Goal: Task Accomplishment & Management: Complete application form

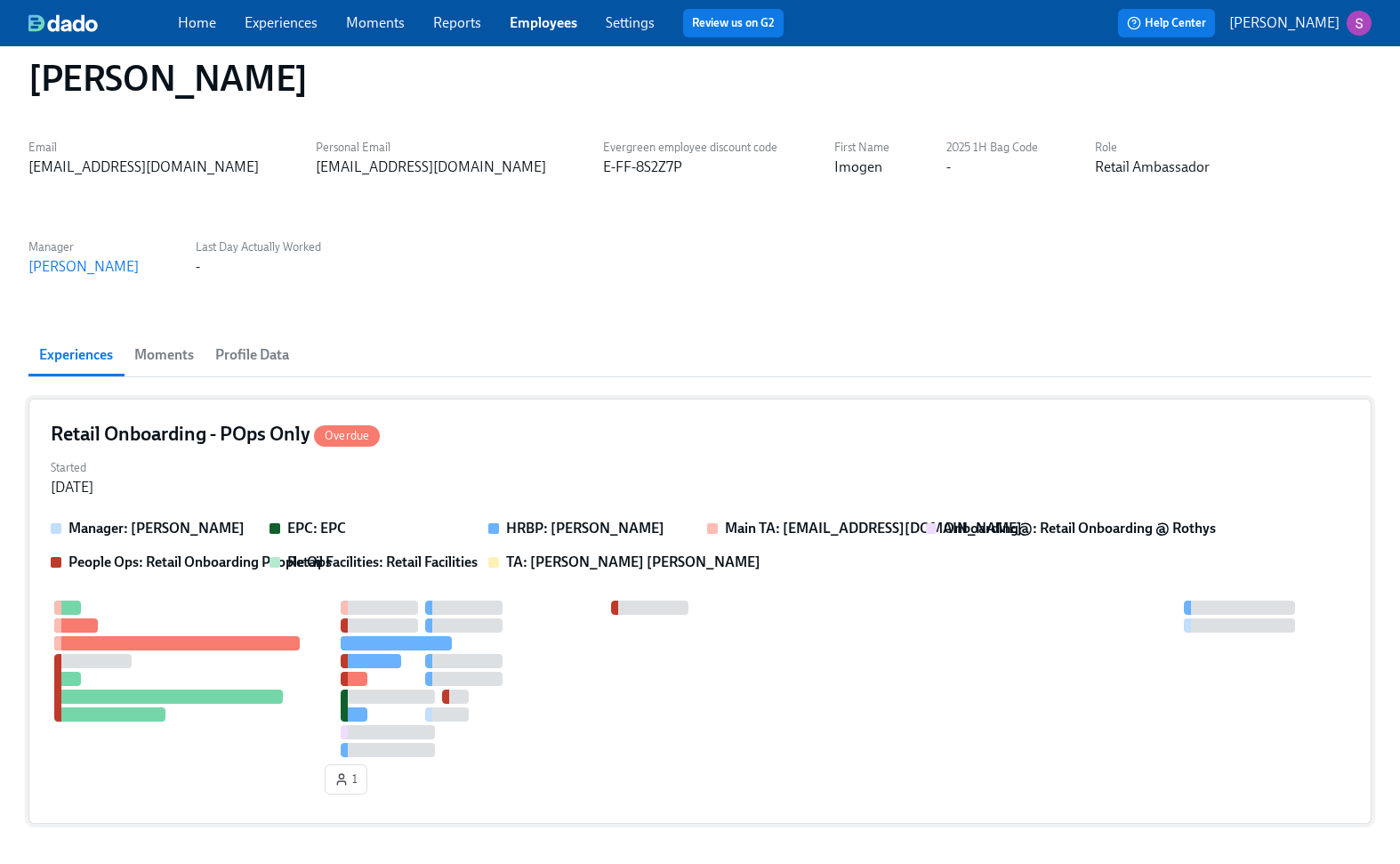
scroll to position [29, 0]
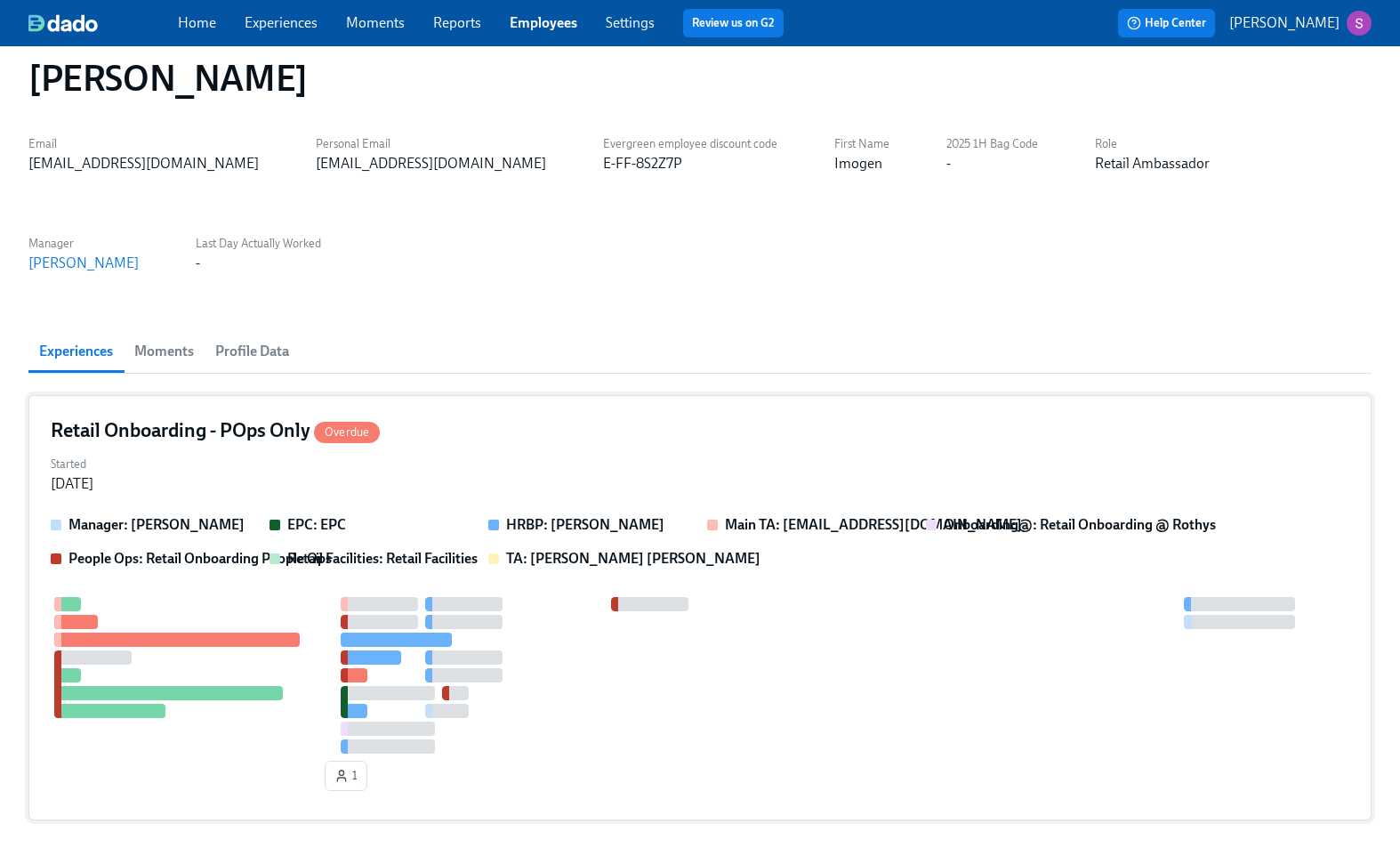
click at [454, 433] on div "Retail Onboarding - POps Only Overdue" at bounding box center [700, 431] width 1299 height 26
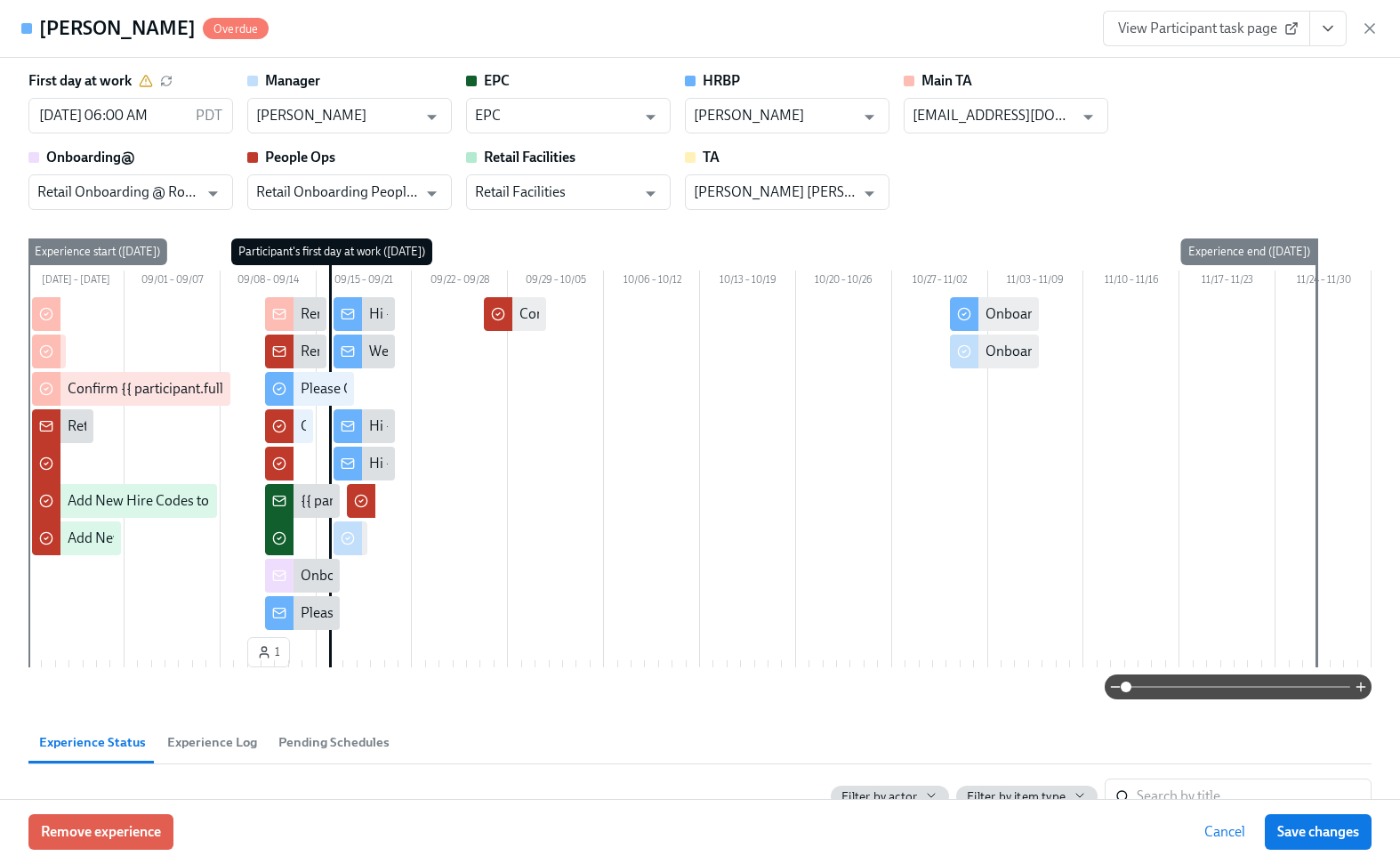
scroll to position [0, 0]
click at [1203, 27] on span "View Participant task page" at bounding box center [1206, 28] width 177 height 18
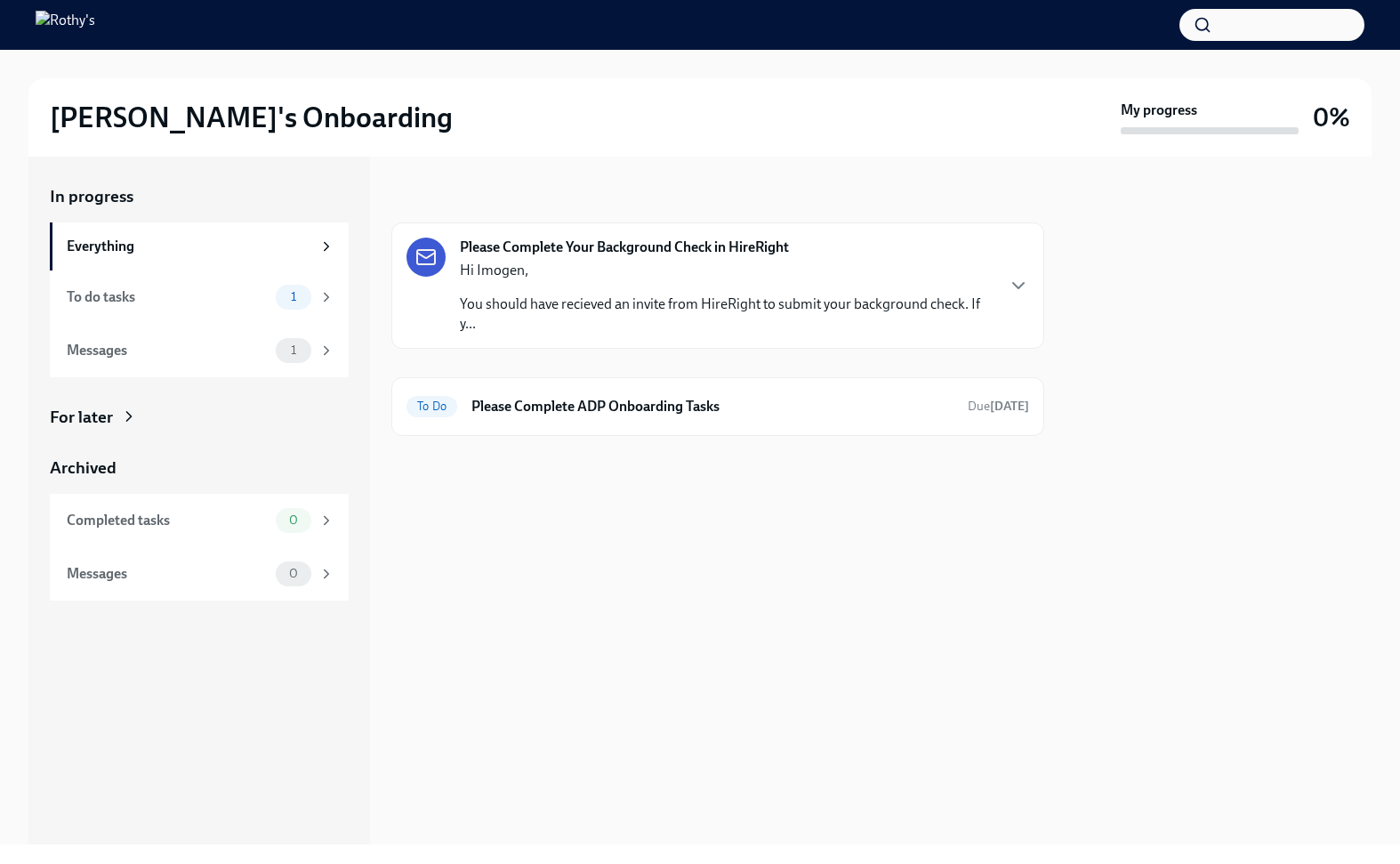
click at [721, 281] on div "Hi Imogen, You should have recieved an invite from HireRight to submit your bac…" at bounding box center [727, 296] width 534 height 73
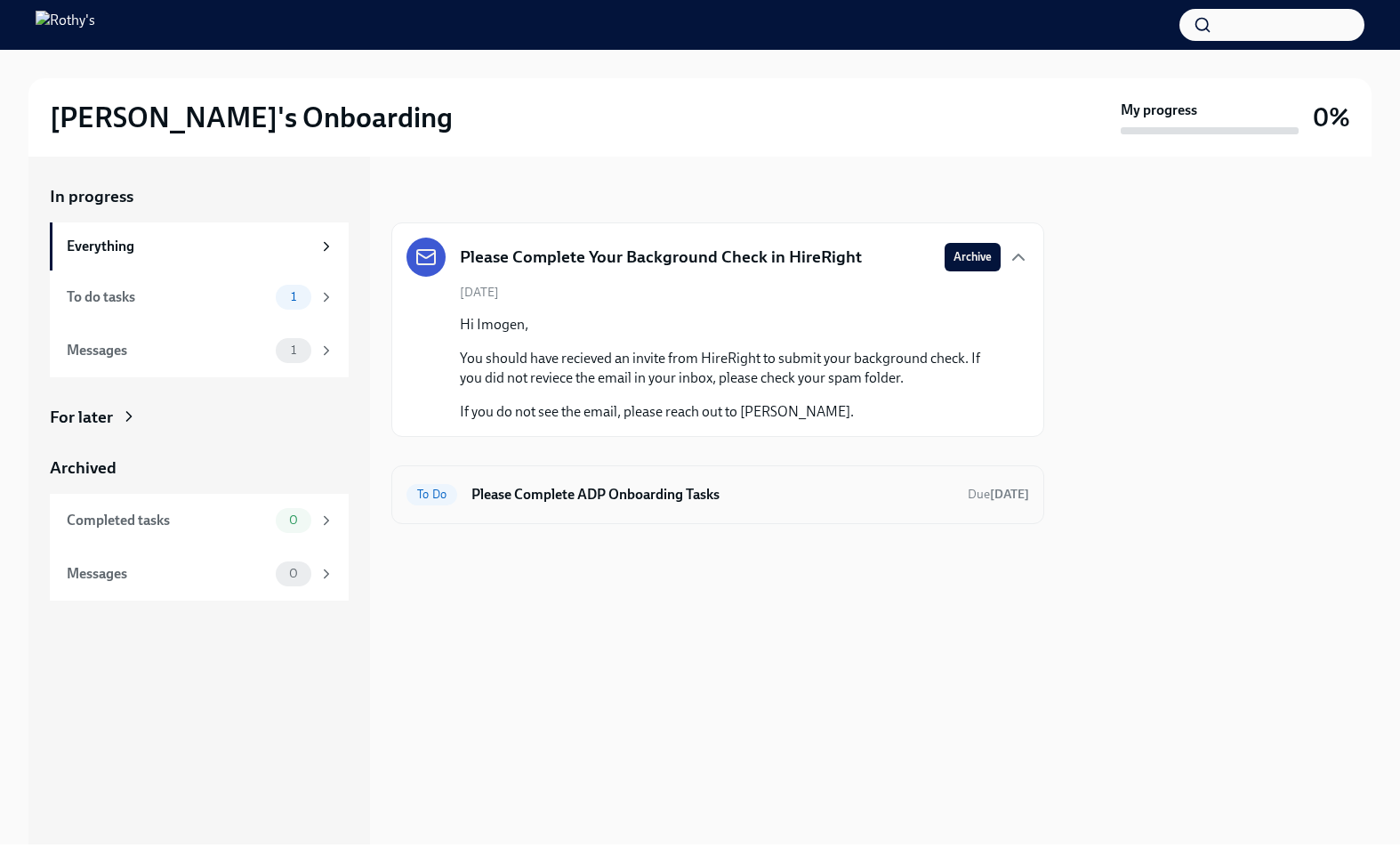
click at [678, 490] on h6 "Please Complete ADP Onboarding Tasks" at bounding box center [712, 495] width 482 height 20
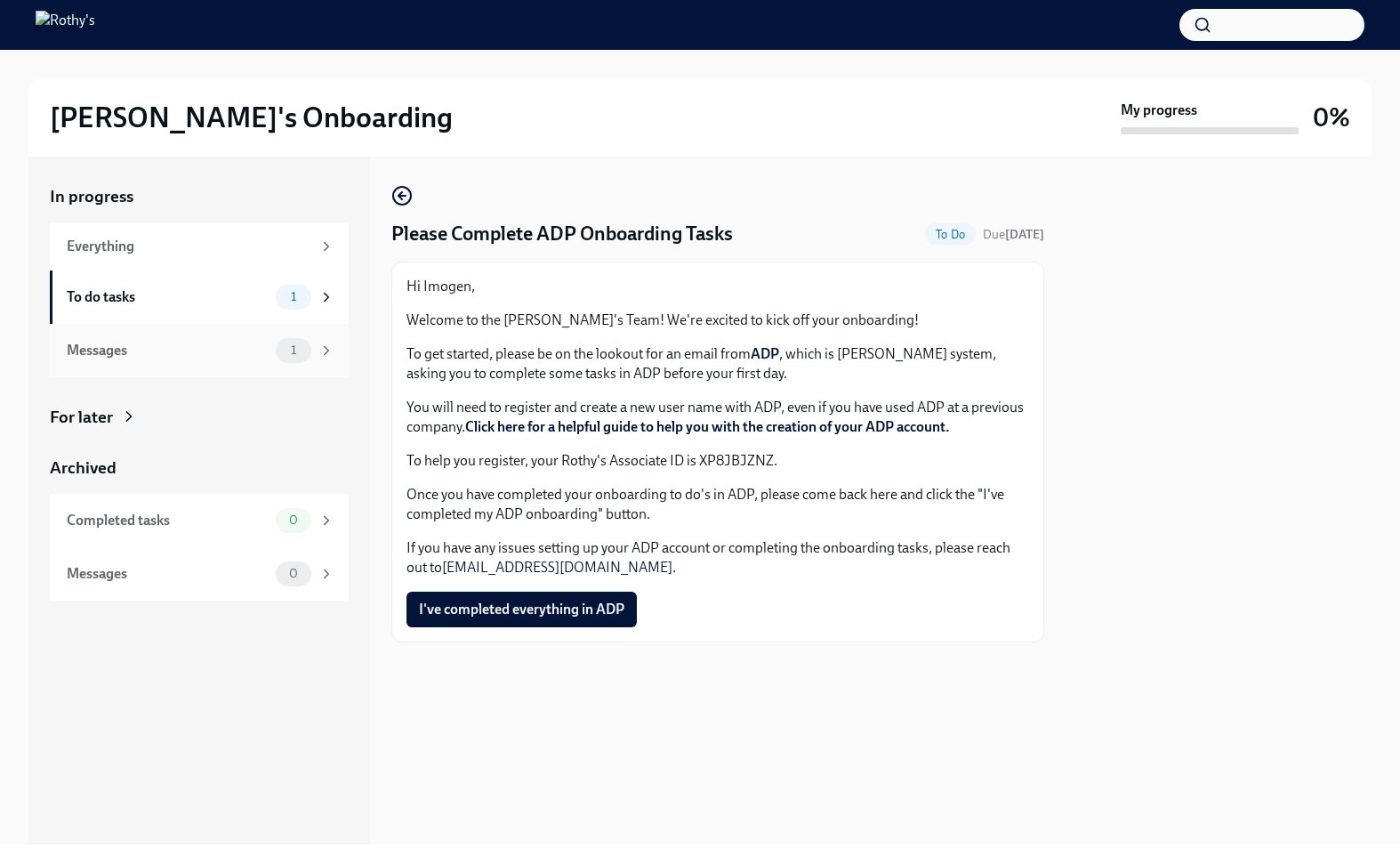
click at [191, 341] on div "Messages" at bounding box center [167, 350] width 202 height 20
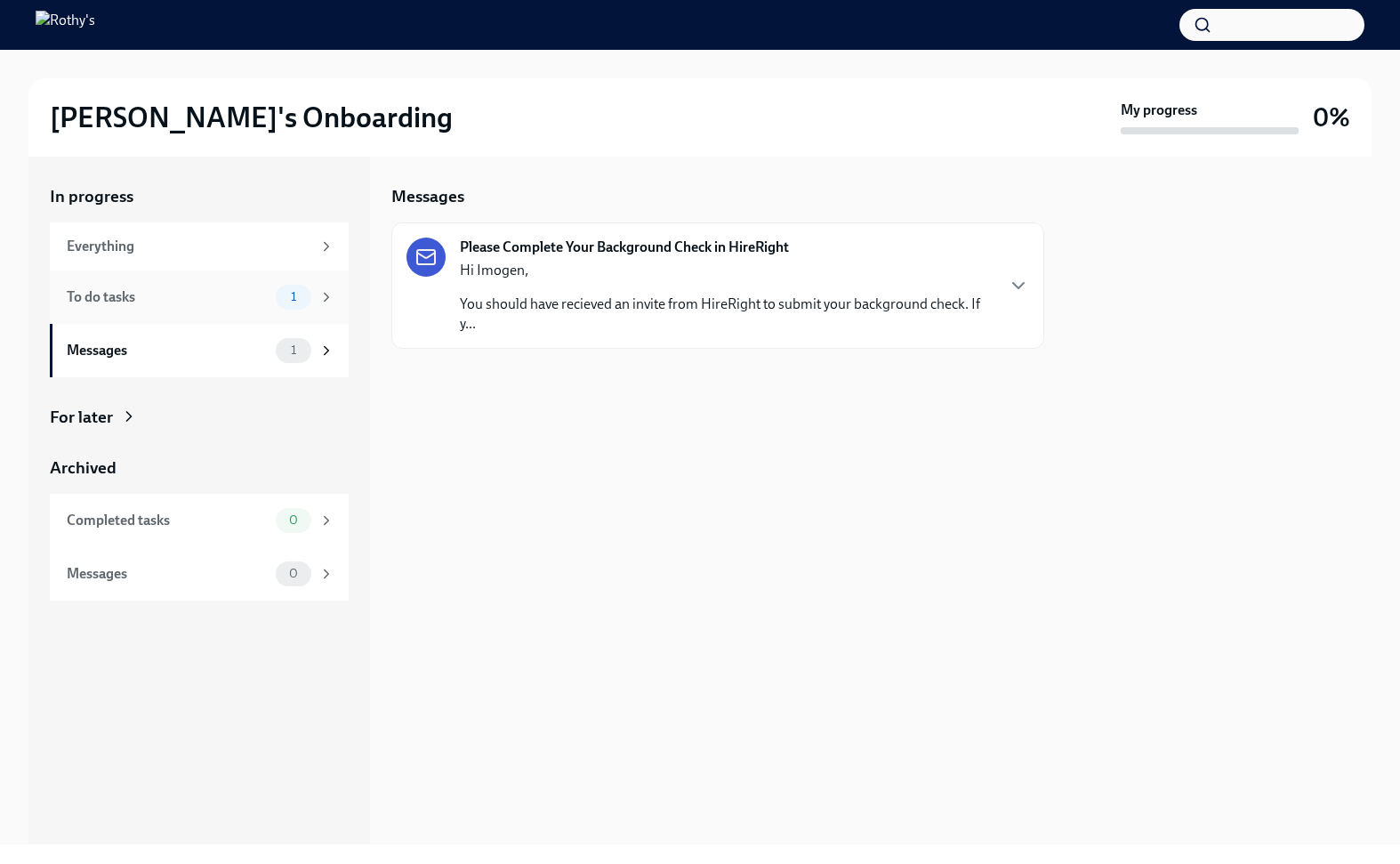
click at [211, 293] on div "To do tasks" at bounding box center [167, 297] width 202 height 20
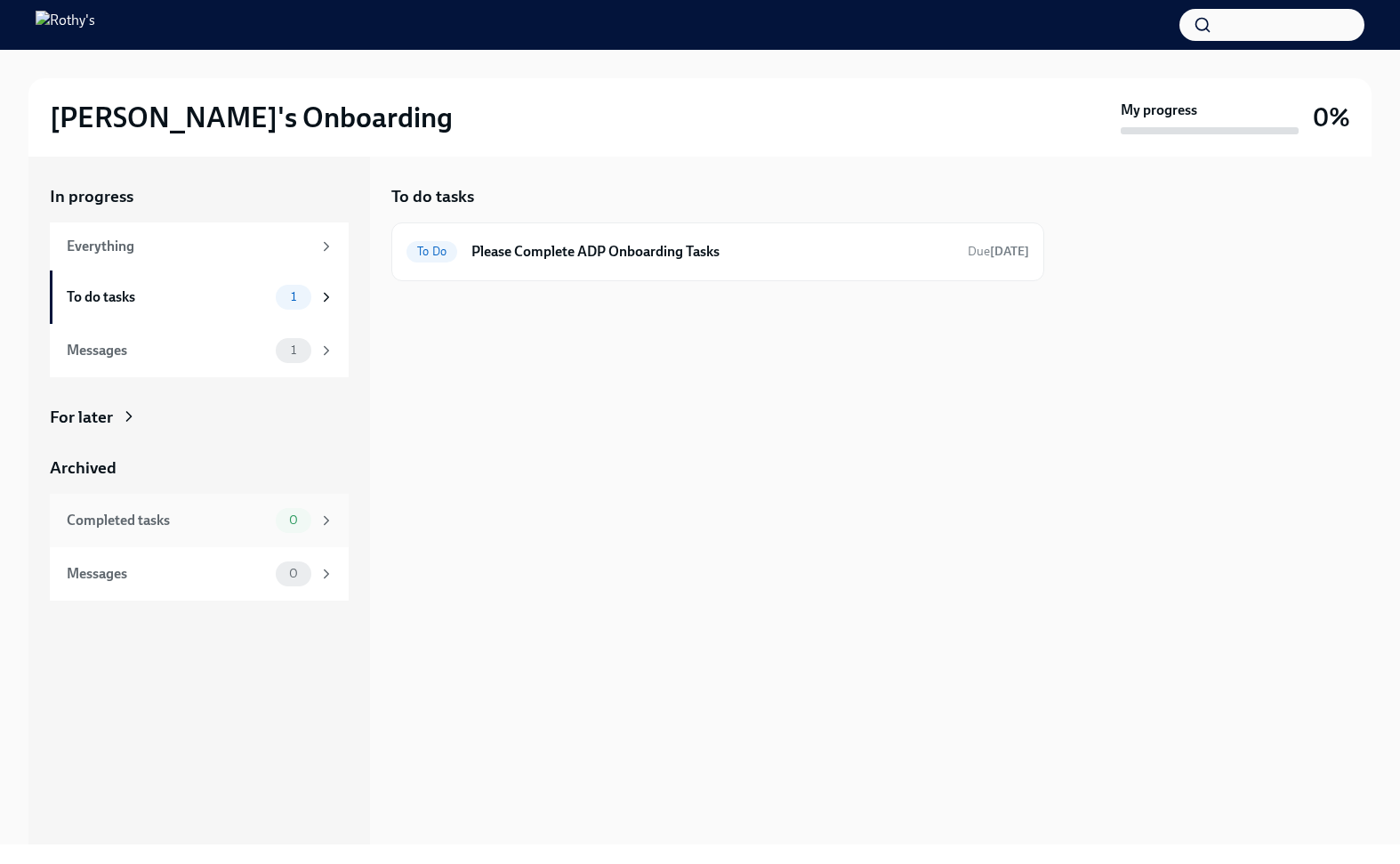
click at [215, 499] on div "Completed tasks 0" at bounding box center [200, 521] width 299 height 54
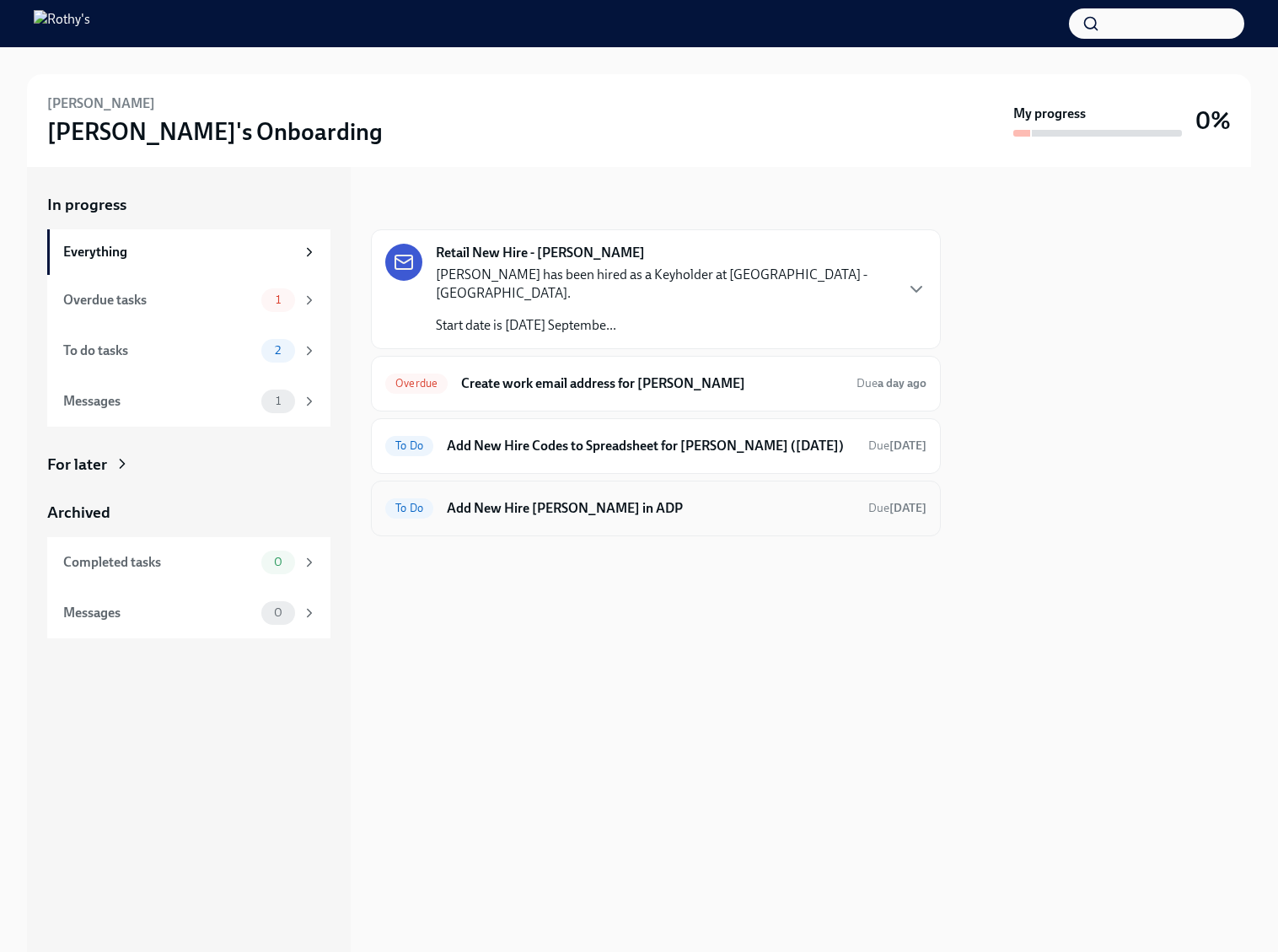
click at [570, 512] on h6 "Add New Hire Bianca Perez in ADP" at bounding box center [651, 508] width 408 height 19
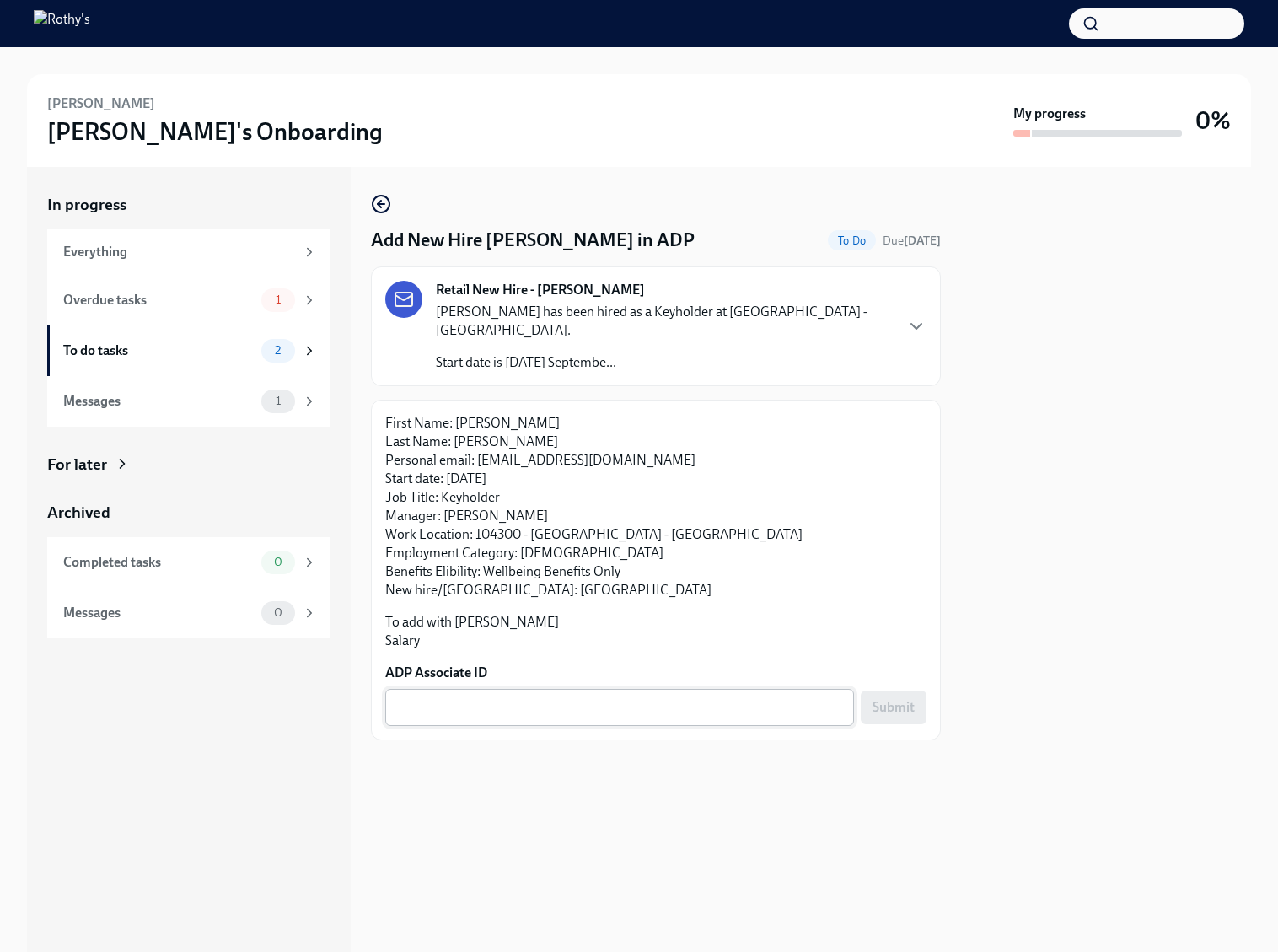
click at [665, 697] on textarea "ADP Associate ID" at bounding box center [620, 707] width 449 height 20
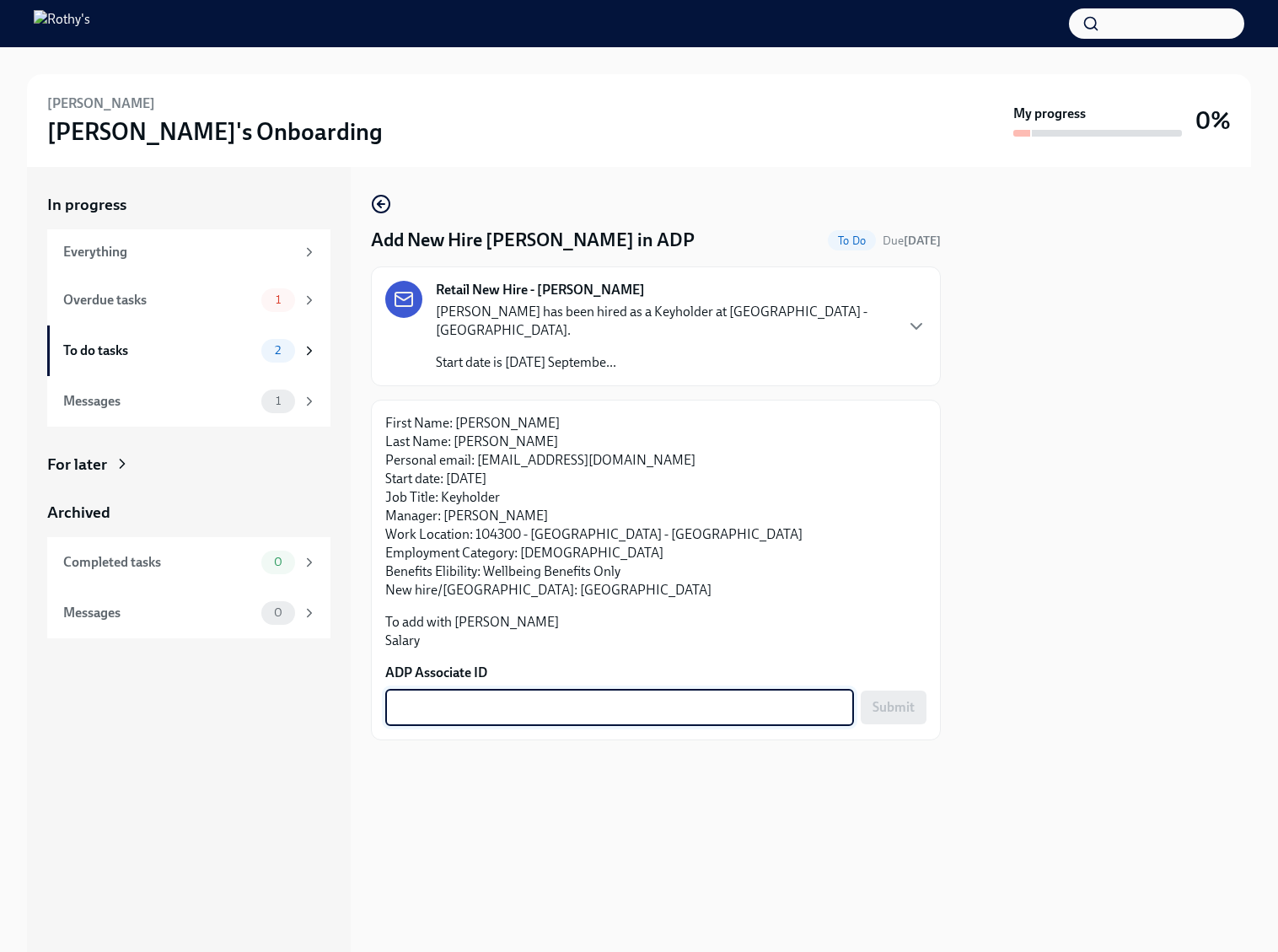
paste textarea "0BF3P1SIV"
type textarea "0BF3P1SIV"
click at [903, 702] on button "Submit" at bounding box center [893, 707] width 66 height 33
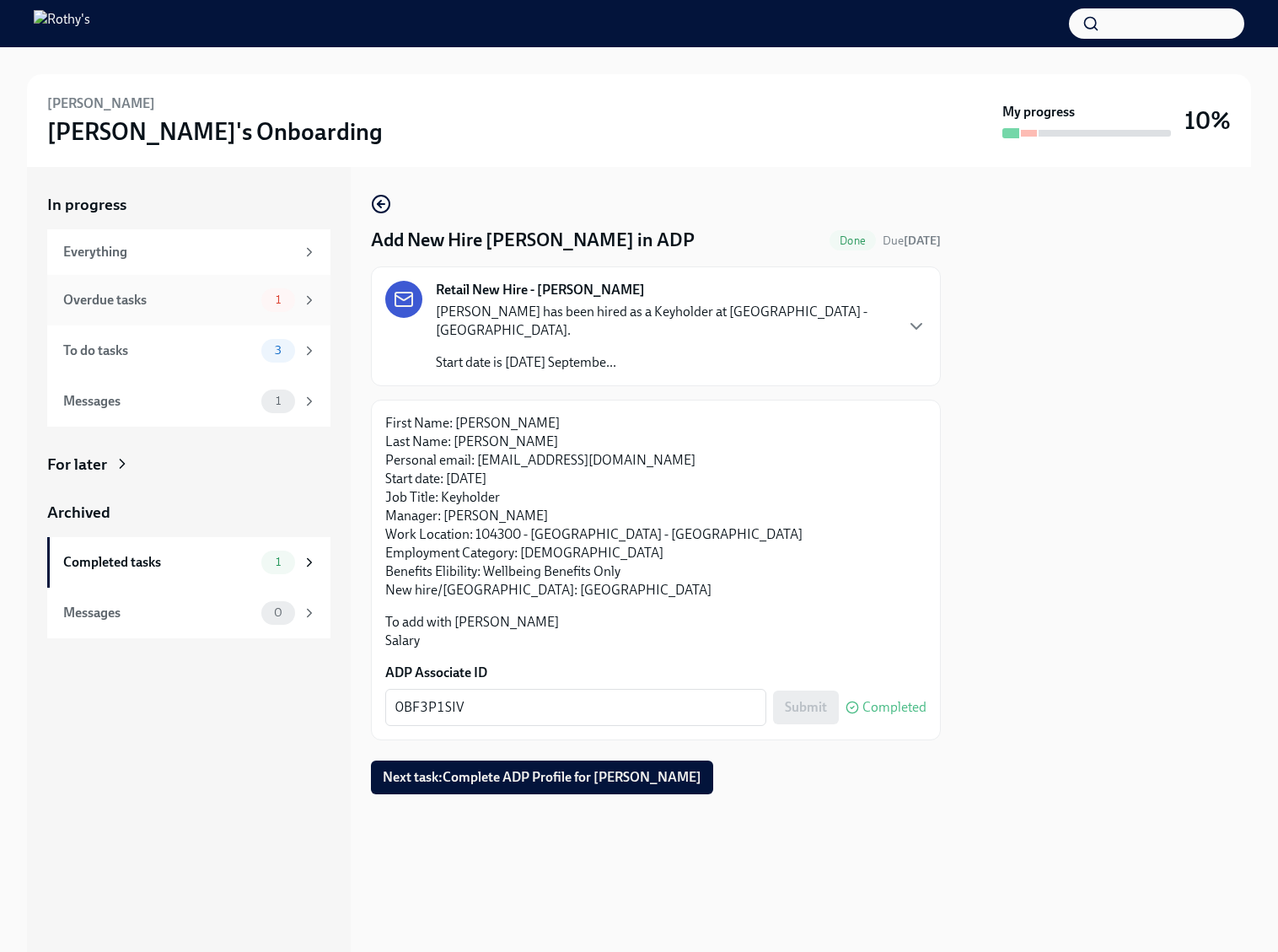
click at [243, 311] on div "Overdue tasks 1" at bounding box center [190, 299] width 254 height 23
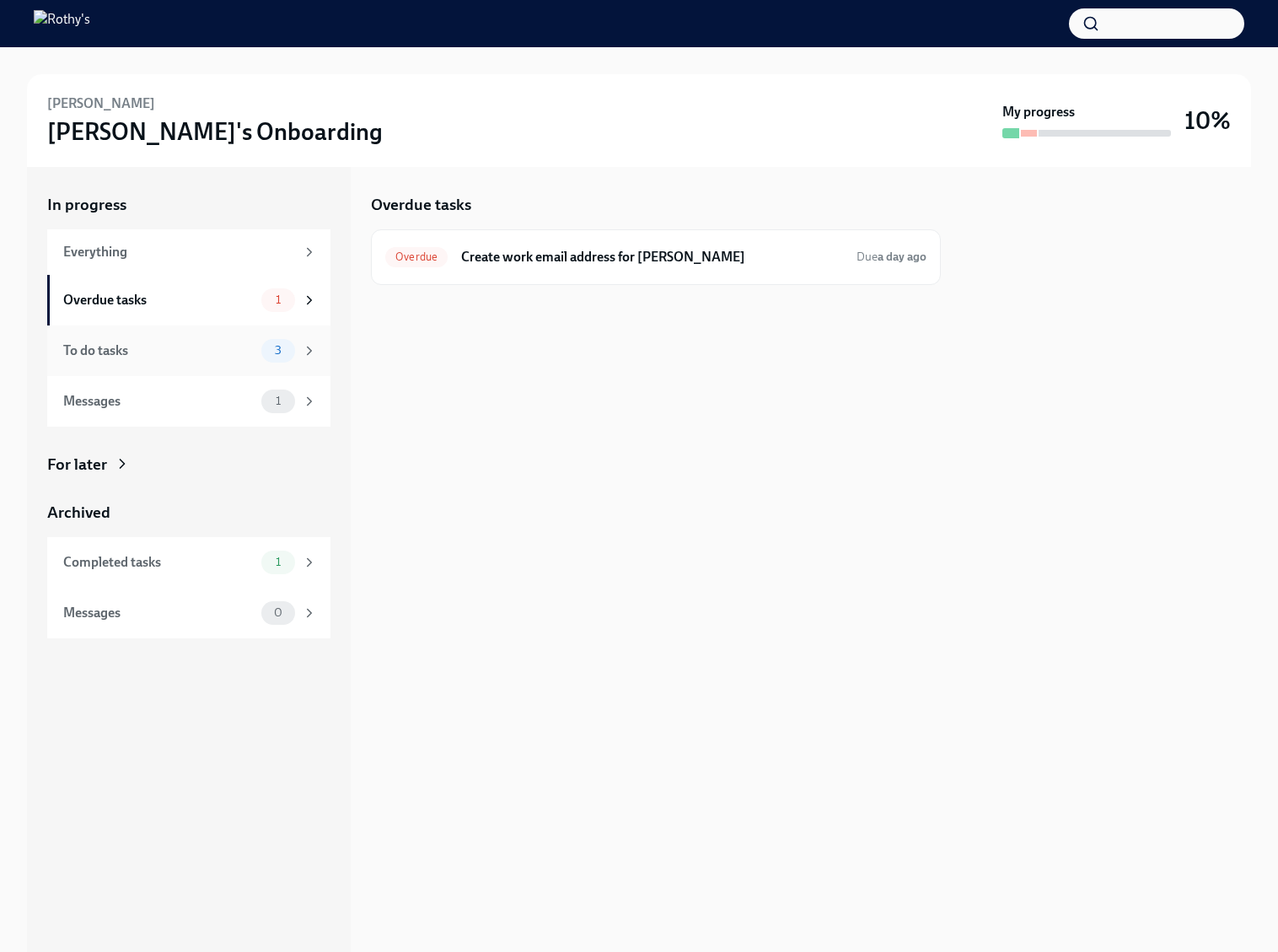
click at [241, 345] on div "To do tasks" at bounding box center [158, 350] width 191 height 19
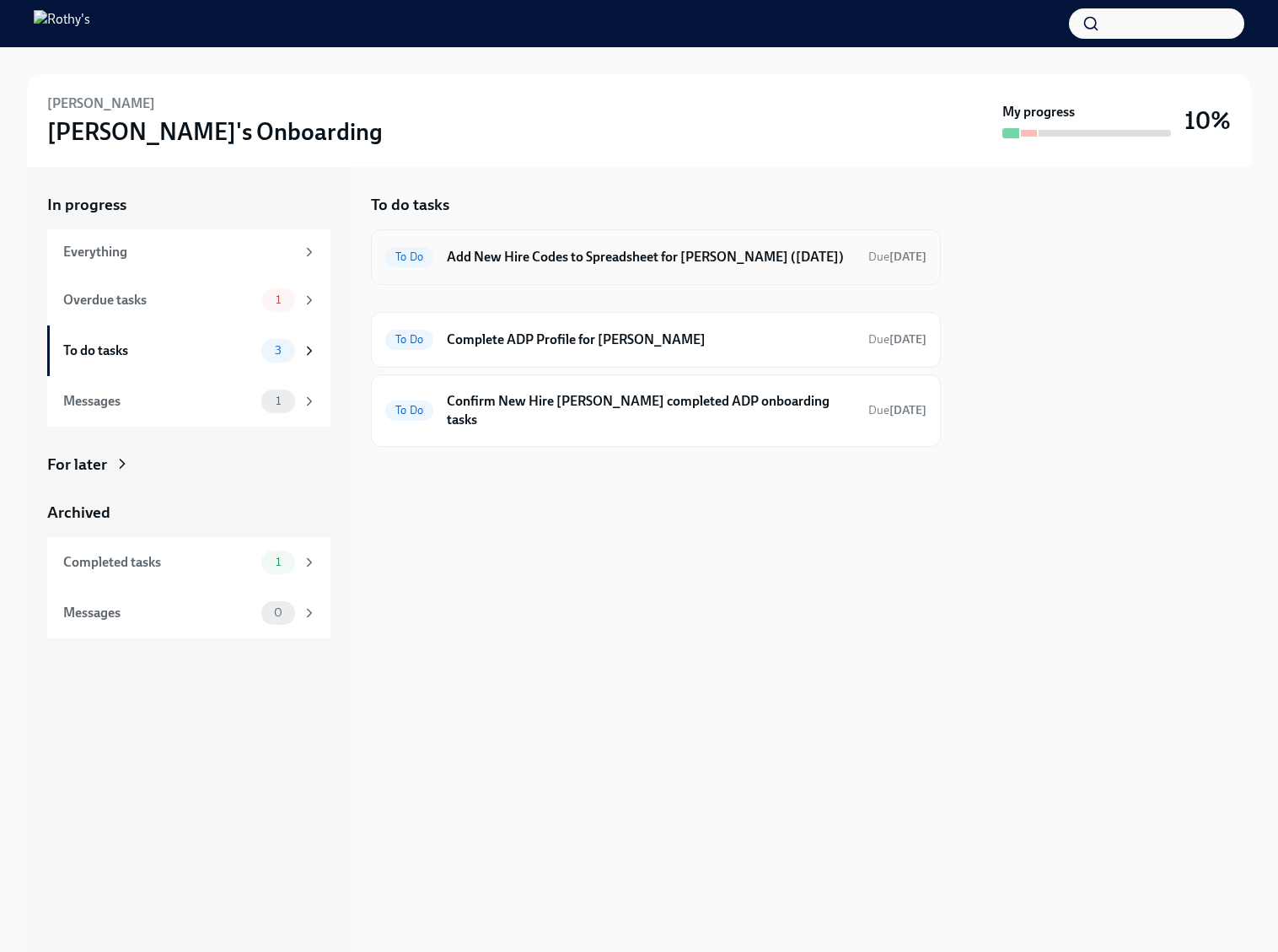
click at [556, 265] on h6 "Add New Hire Codes to Spreadsheet for Bianca Perez (09/29/2025)" at bounding box center [651, 257] width 408 height 19
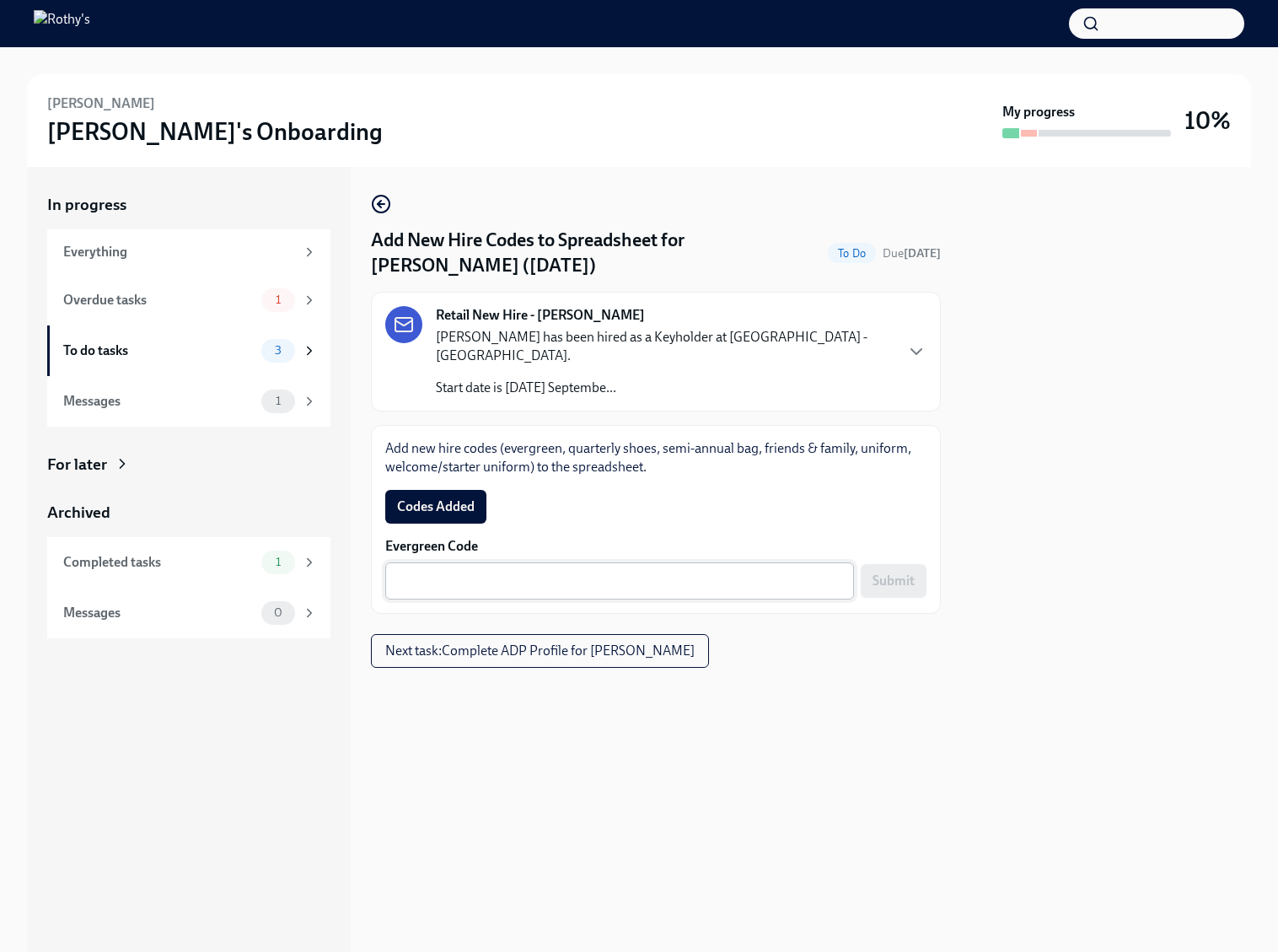
click at [650, 571] on textarea "Evergreen Code" at bounding box center [620, 581] width 449 height 20
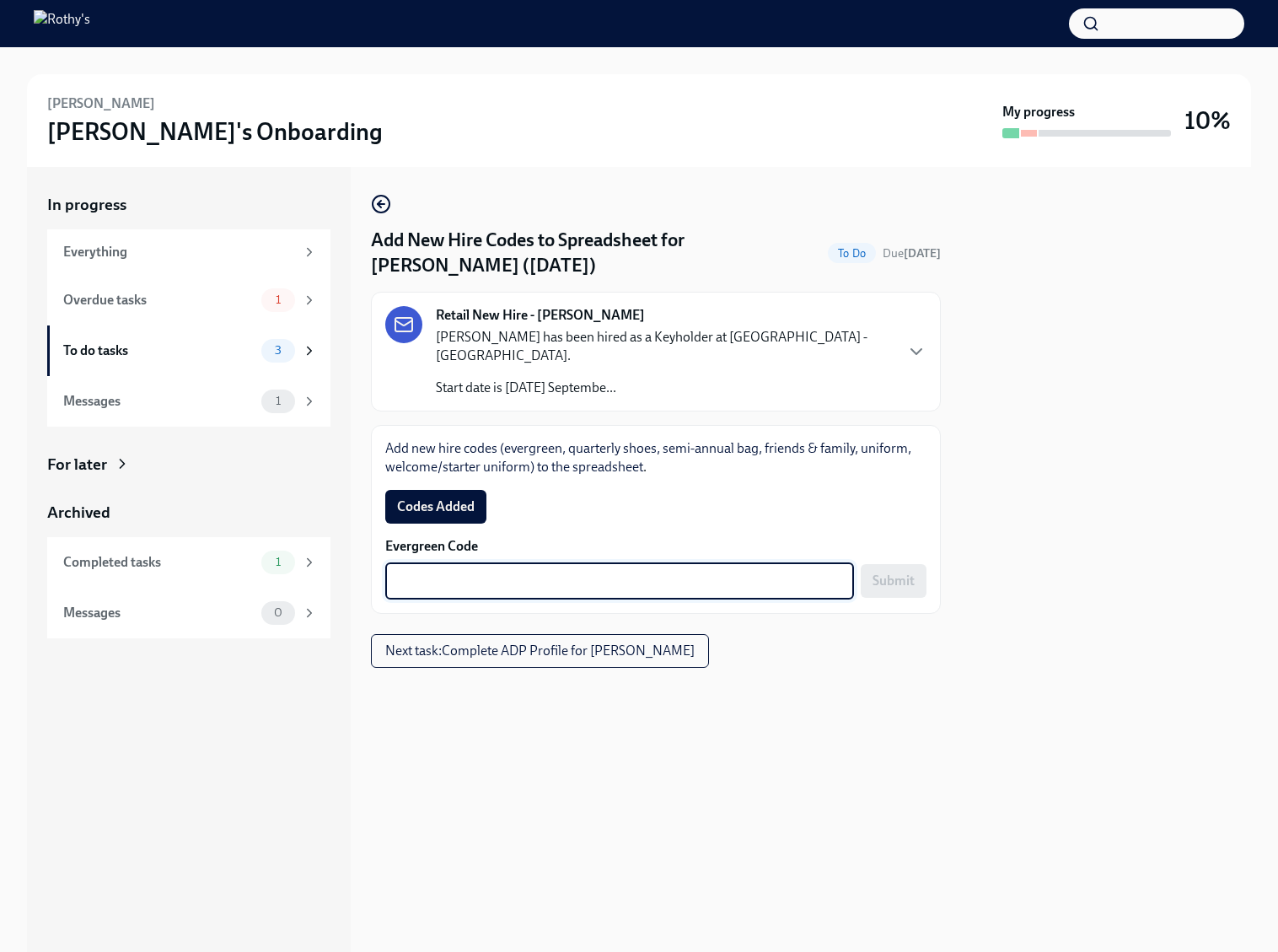
paste textarea "E-FF-8KP7XG"
type textarea "E-FF-8KP7XG"
click at [875, 573] on span "Submit" at bounding box center [892, 581] width 42 height 17
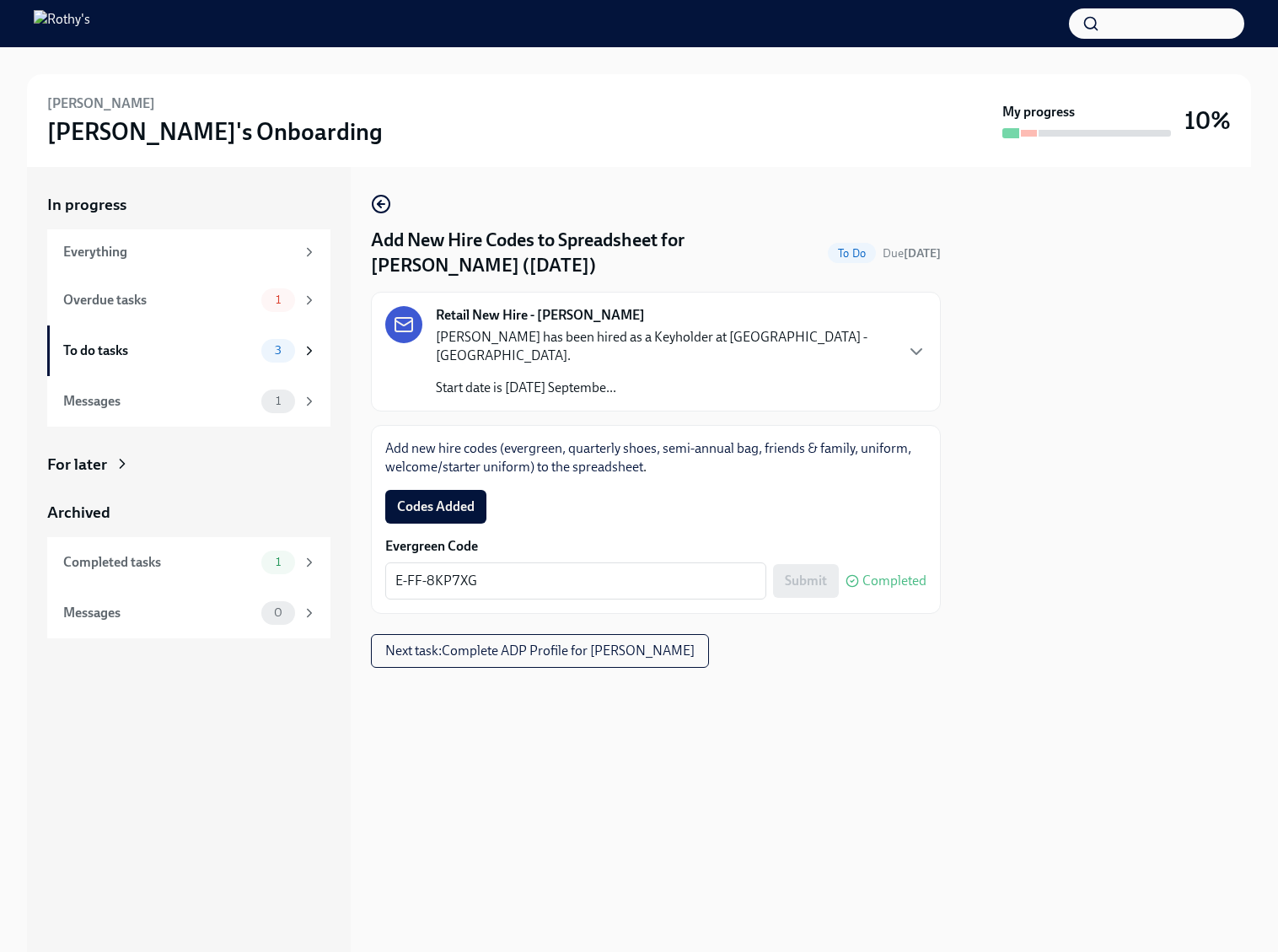
click at [454, 498] on span "Codes Added" at bounding box center [436, 506] width 78 height 17
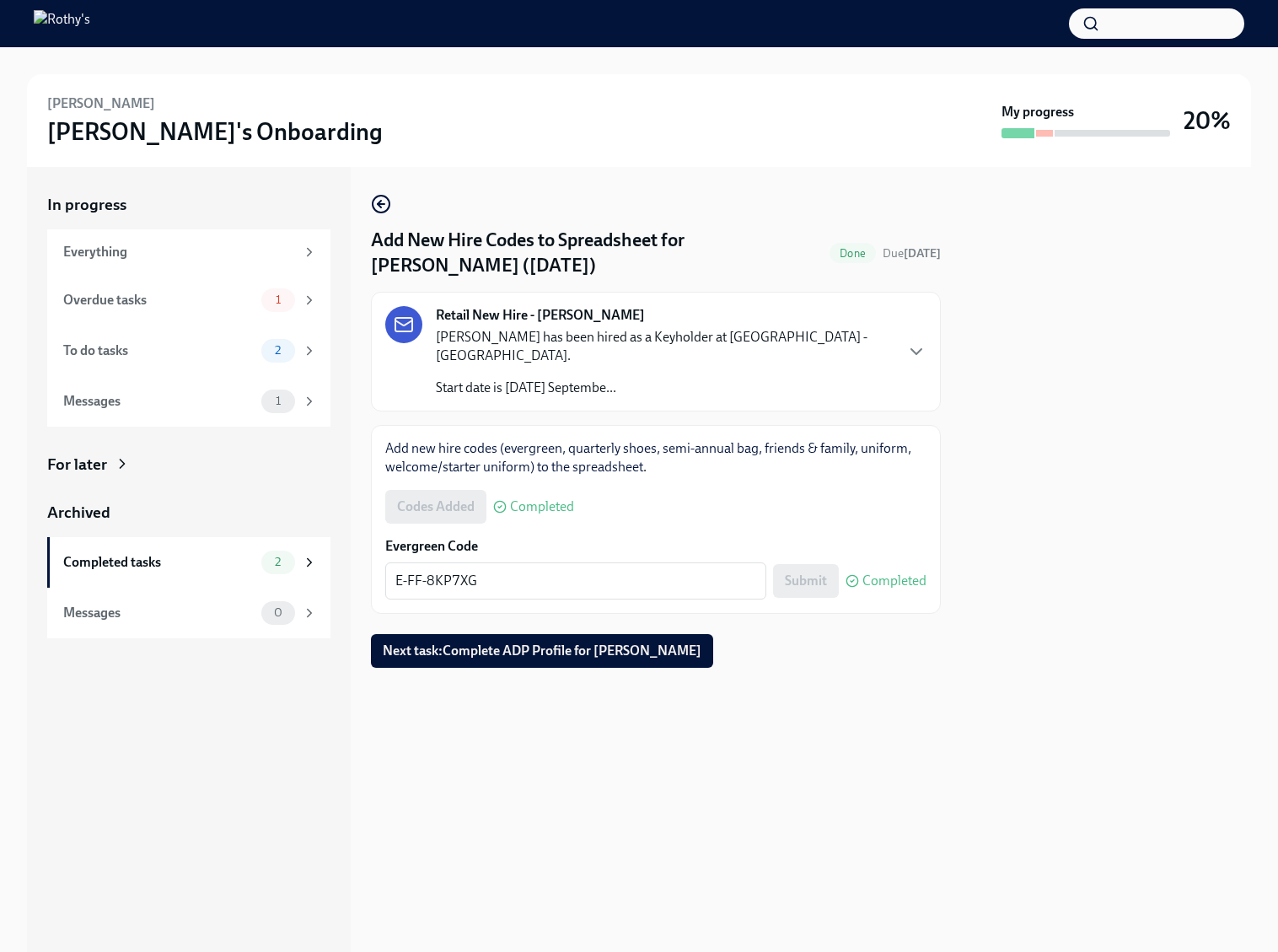
click at [183, 359] on div "To do tasks 2" at bounding box center [190, 350] width 254 height 23
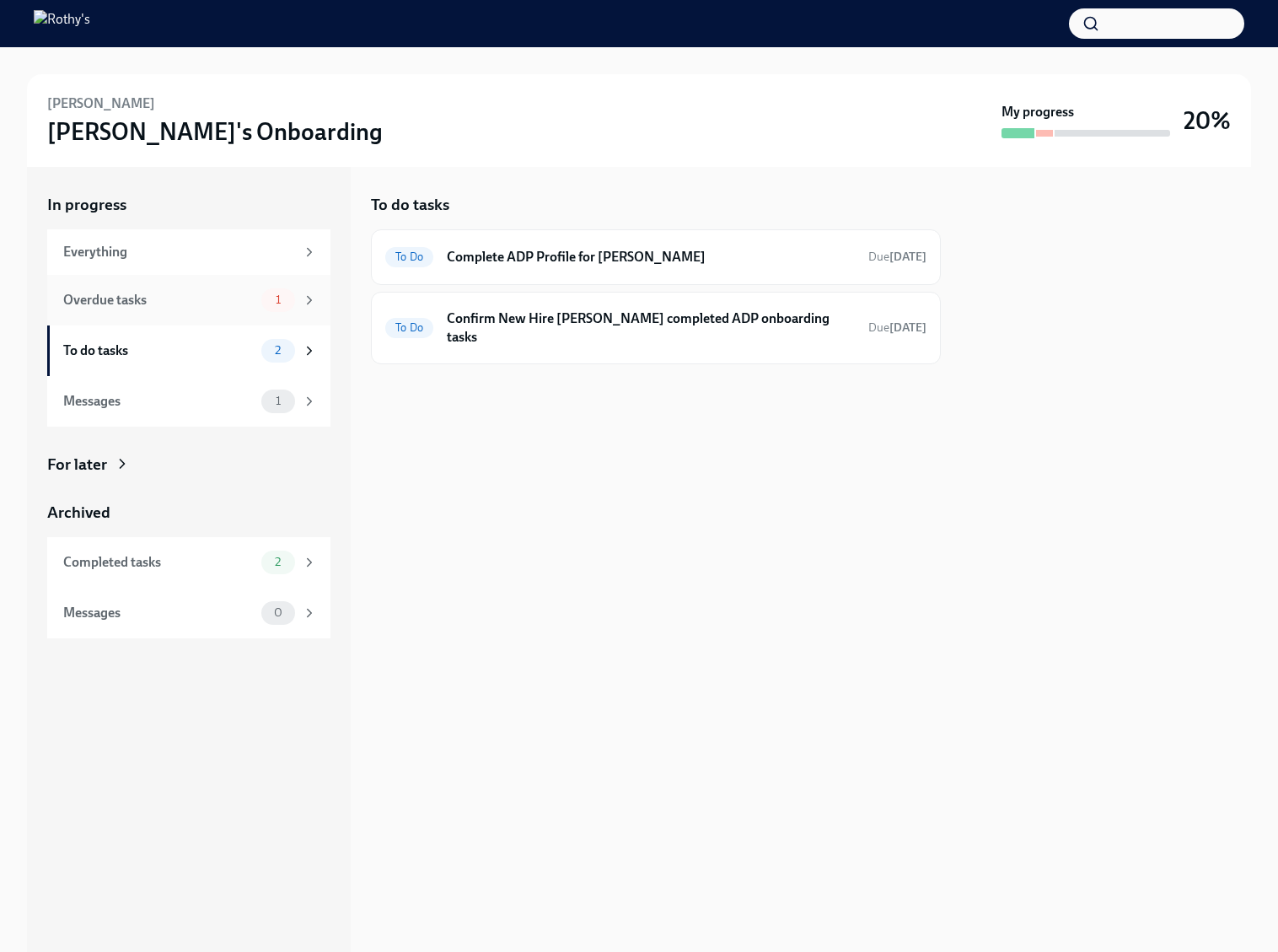
click at [206, 305] on div "Overdue tasks" at bounding box center [158, 300] width 191 height 19
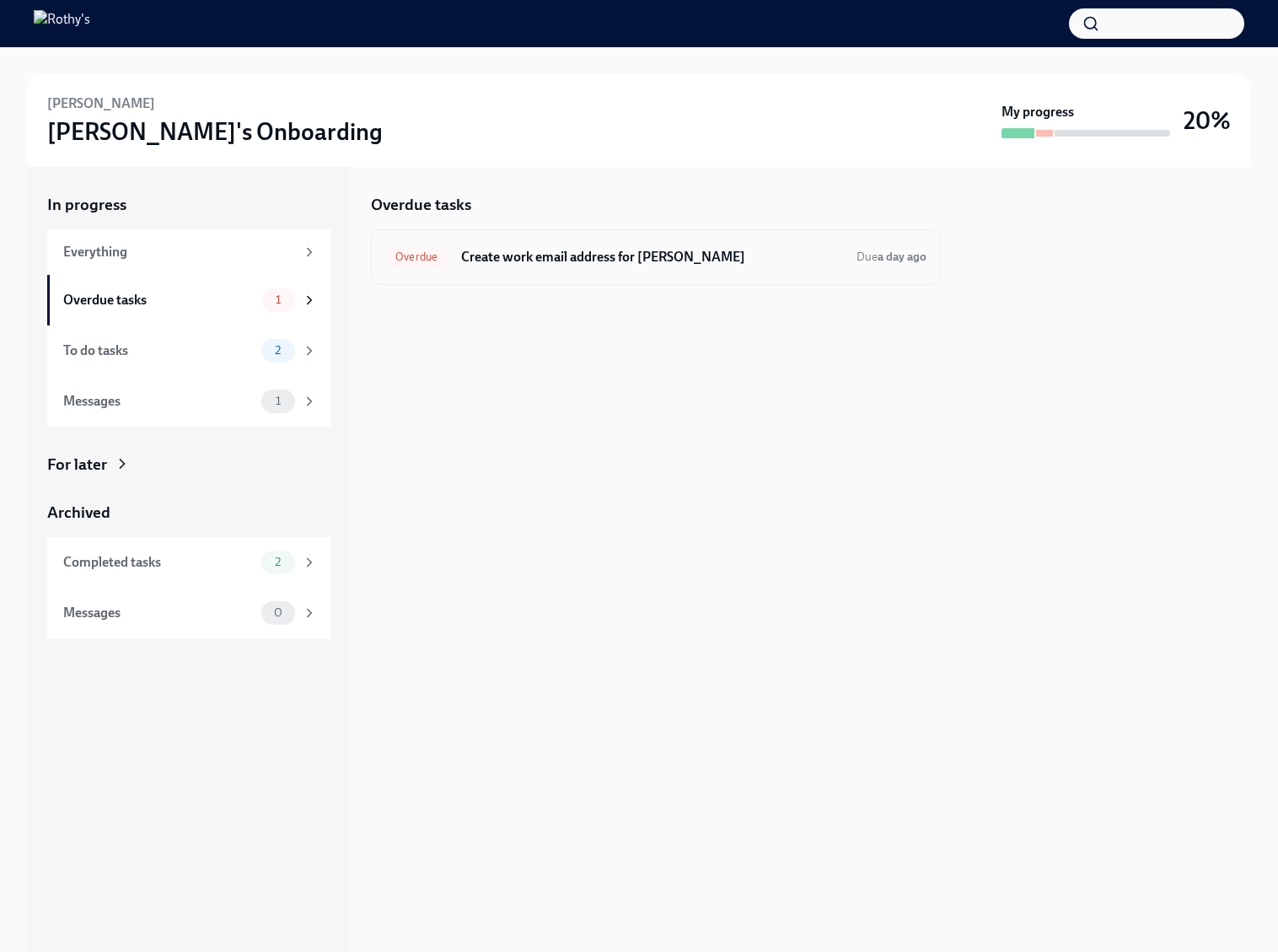
click at [541, 268] on div "Overdue Create work email address for Bianca Perez Due a day ago" at bounding box center [656, 257] width 541 height 27
